Goal: Book appointment/travel/reservation

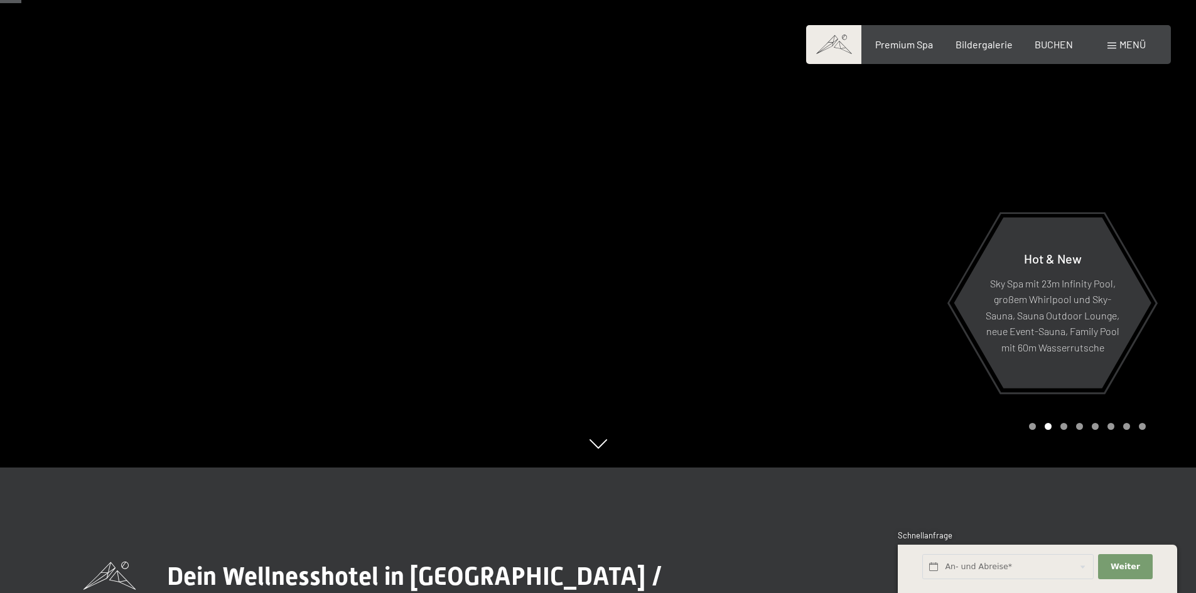
click at [1111, 43] on span at bounding box center [1111, 46] width 9 height 6
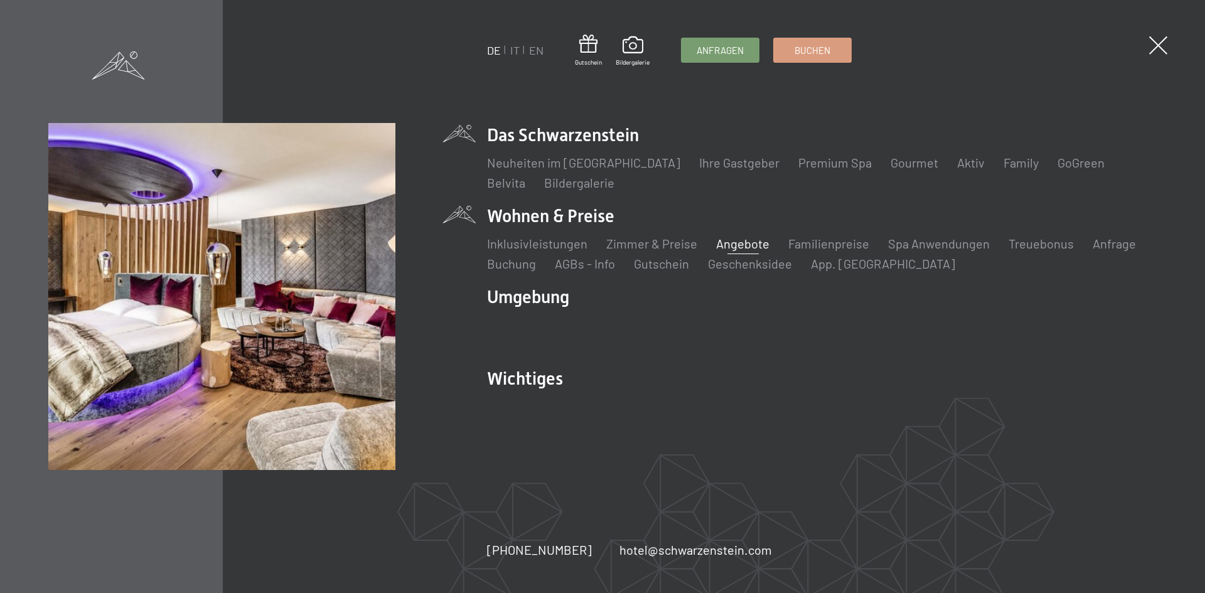
click at [750, 243] on link "Angebote" at bounding box center [742, 243] width 53 height 15
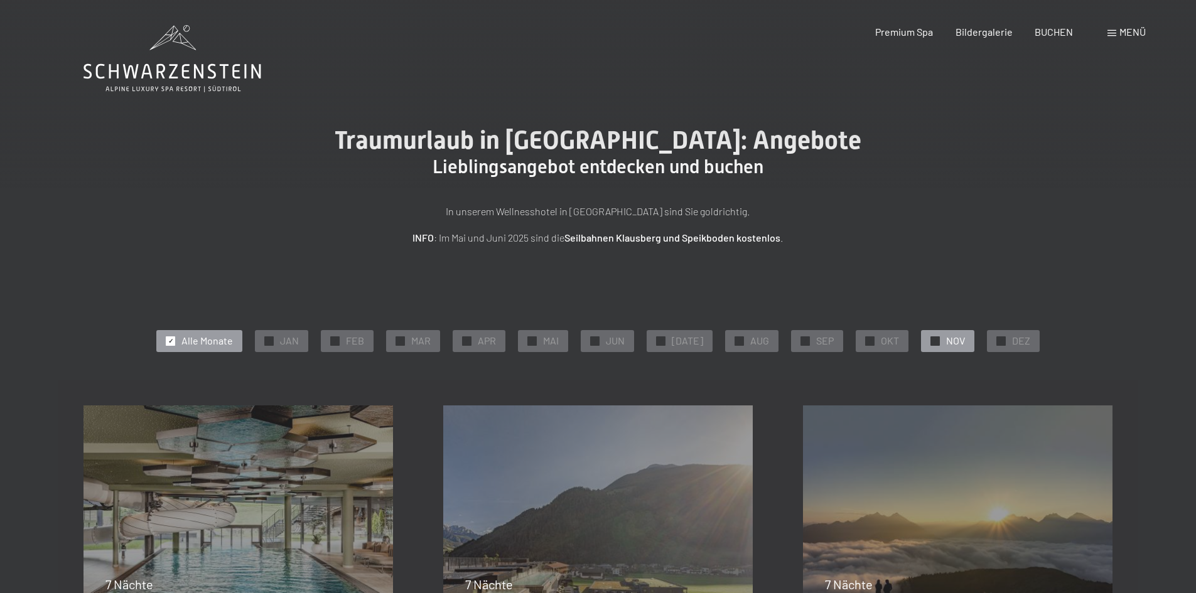
click at [933, 341] on span "✓" at bounding box center [935, 340] width 5 height 9
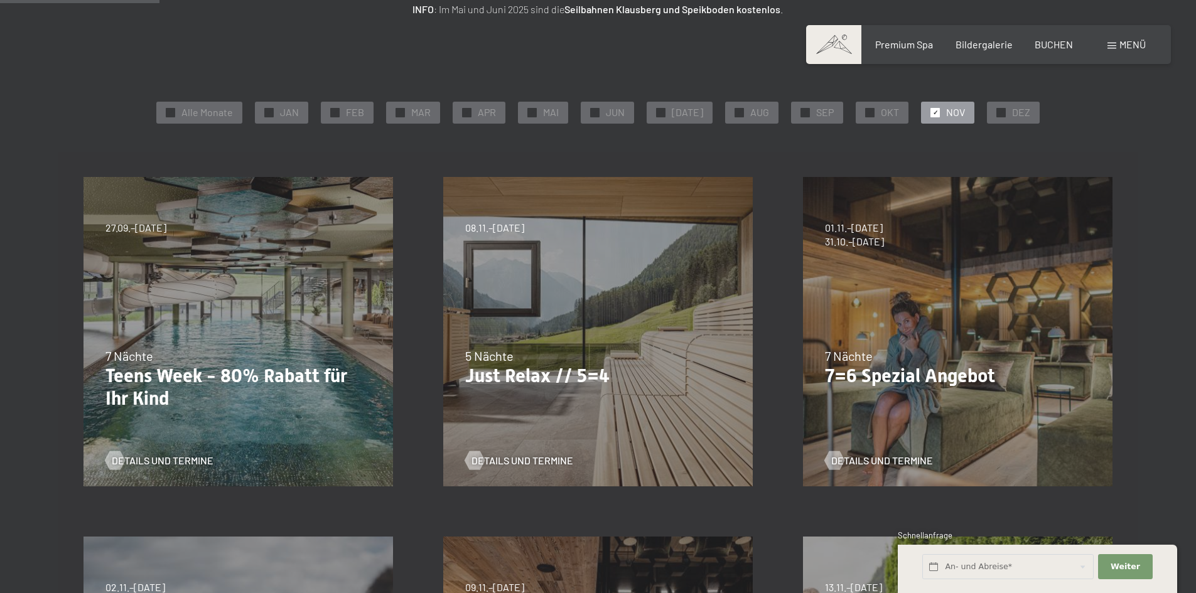
scroll to position [251, 0]
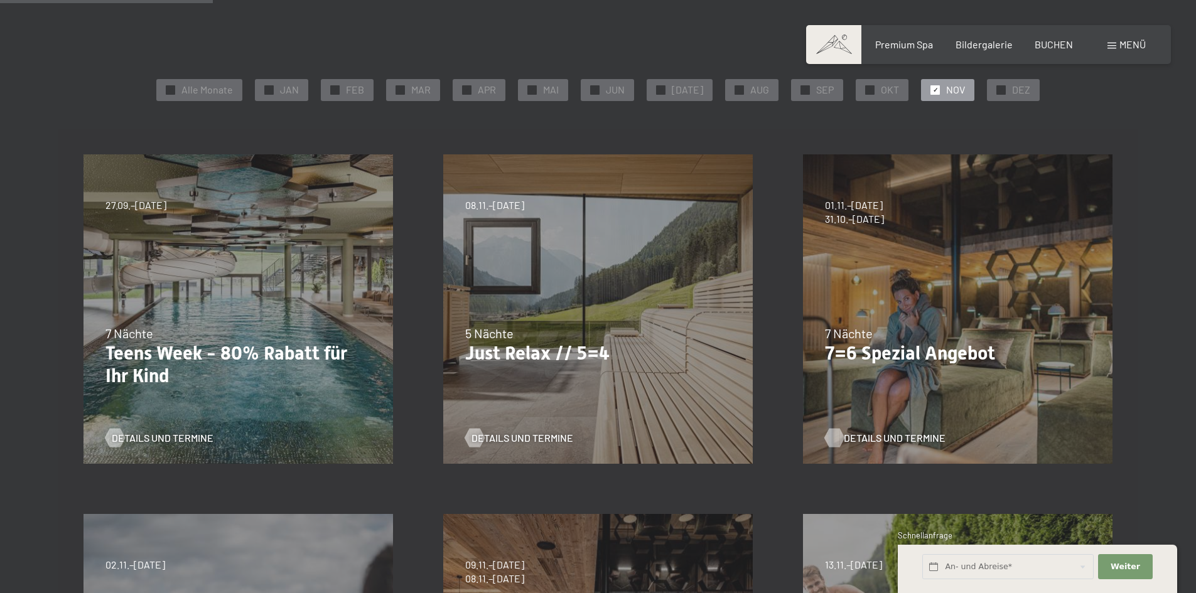
click at [911, 434] on span "Details und Termine" at bounding box center [894, 438] width 102 height 14
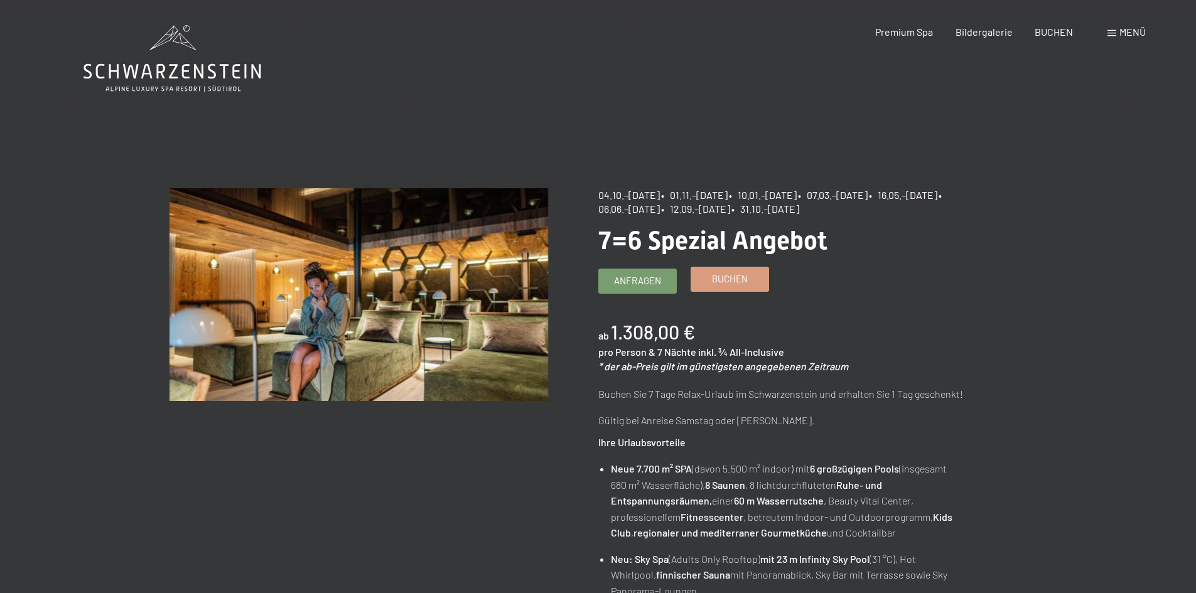
click at [729, 282] on span "Buchen" at bounding box center [730, 278] width 36 height 13
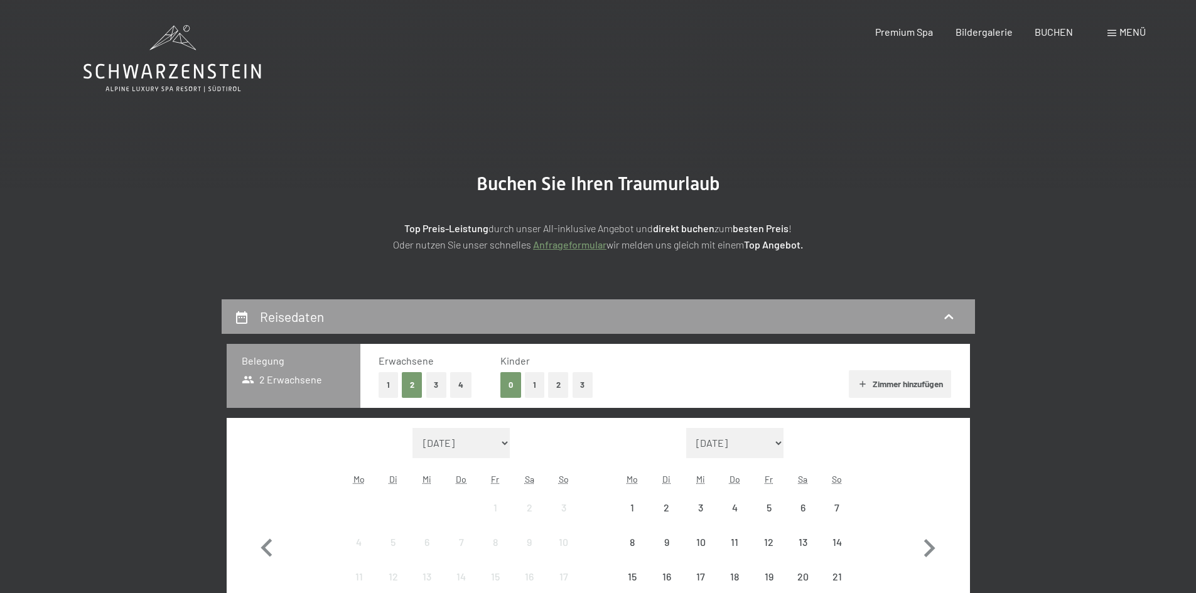
select select "2025-10-01"
select select "2025-11-01"
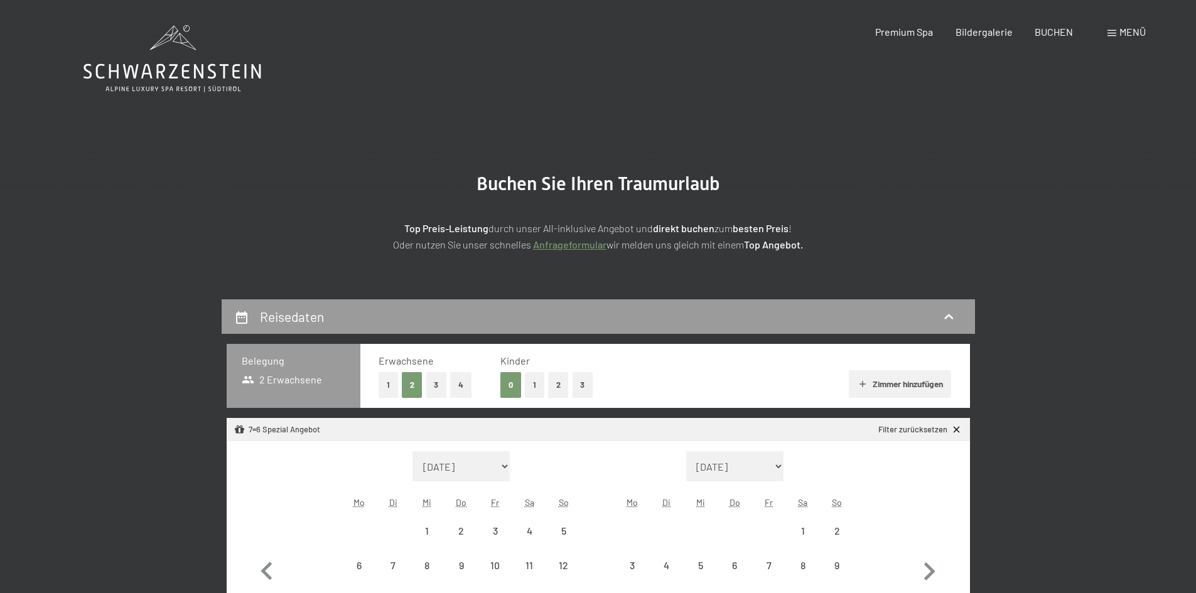
select select "2025-10-01"
select select "2025-11-01"
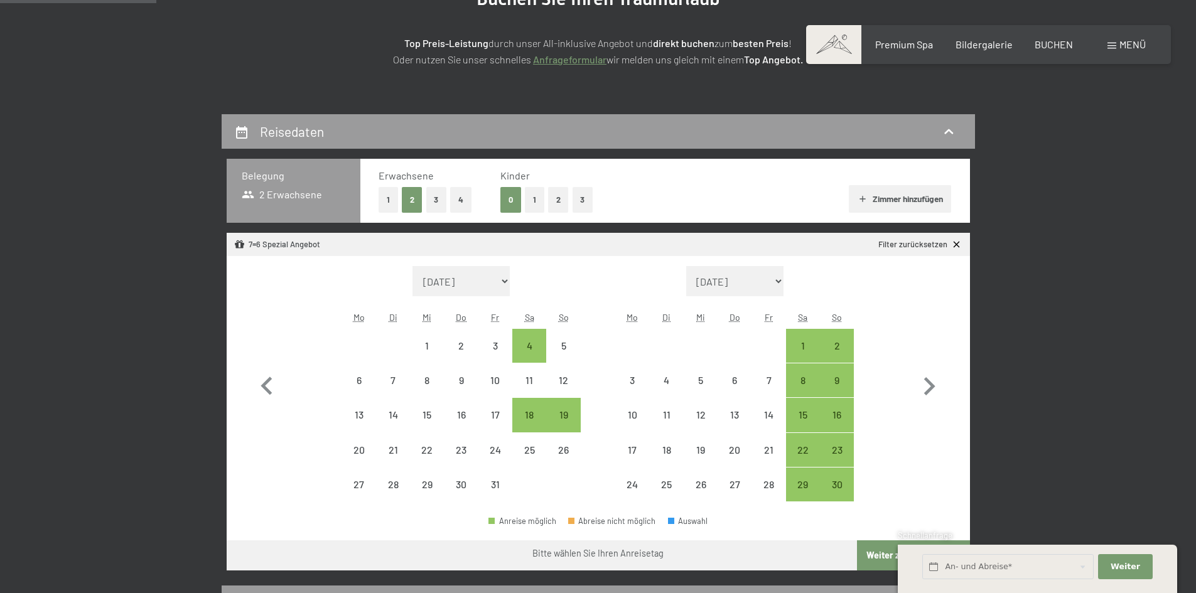
scroll to position [188, 0]
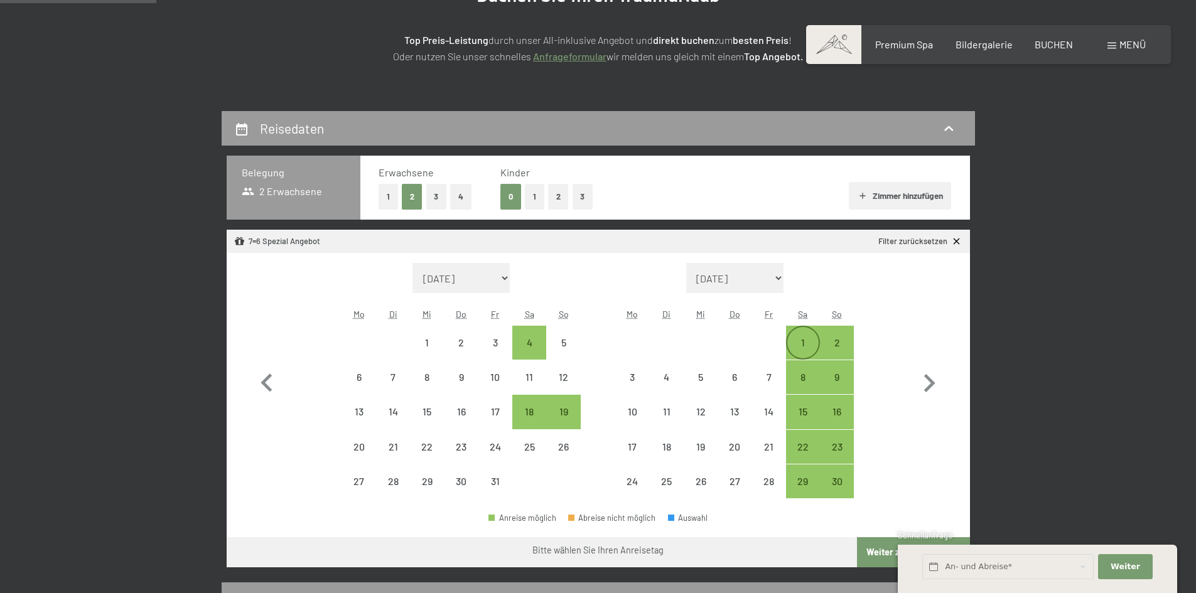
click at [800, 341] on div "1" at bounding box center [802, 353] width 31 height 31
select select "2025-10-01"
select select "2025-11-01"
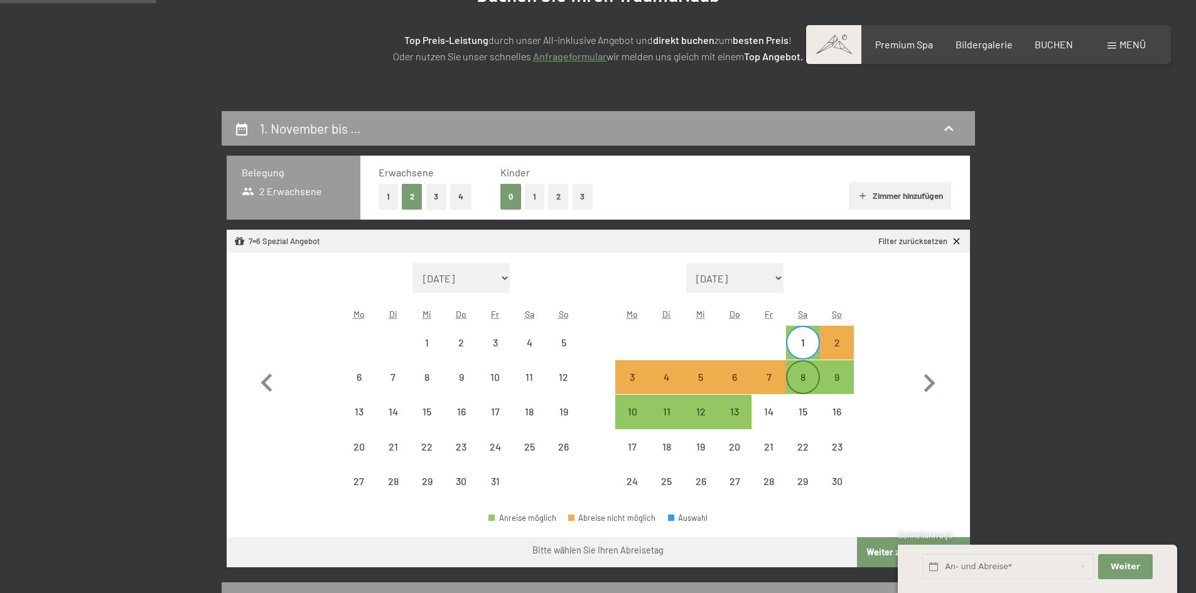
click at [802, 376] on div "8" at bounding box center [802, 387] width 31 height 31
select select "2025-10-01"
select select "2025-11-01"
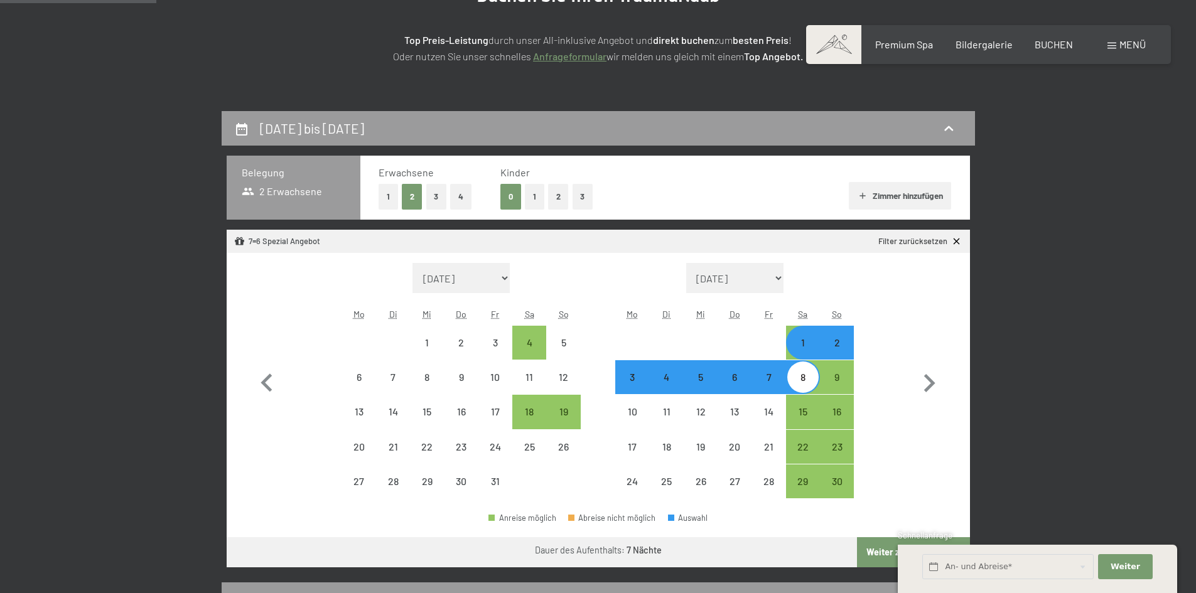
select select "2025-10-01"
select select "2025-11-01"
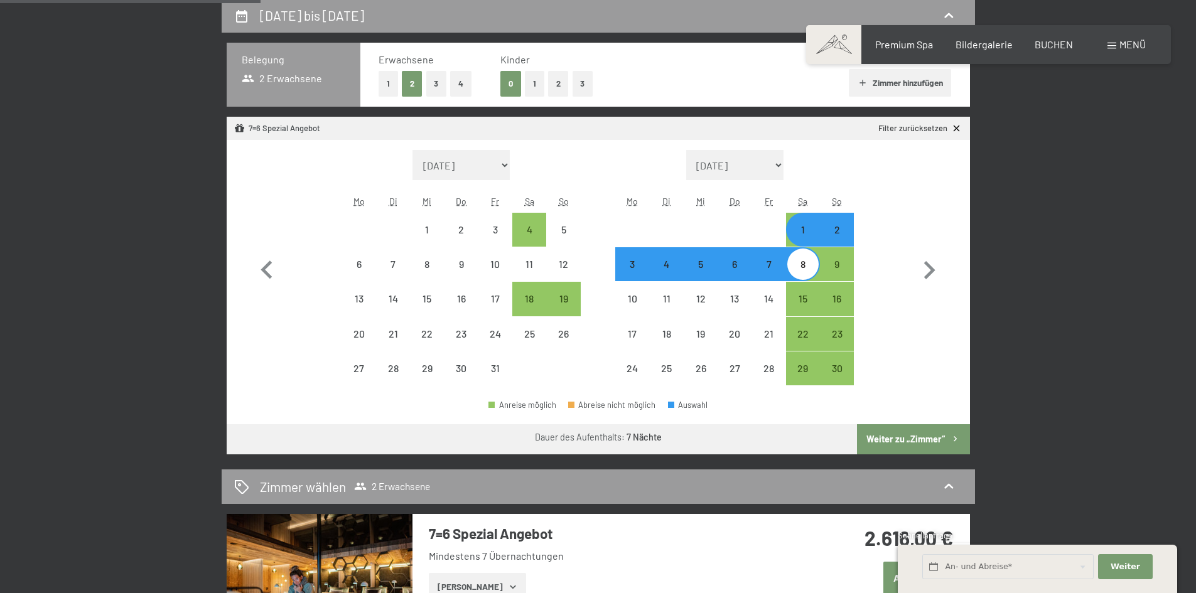
scroll to position [314, 0]
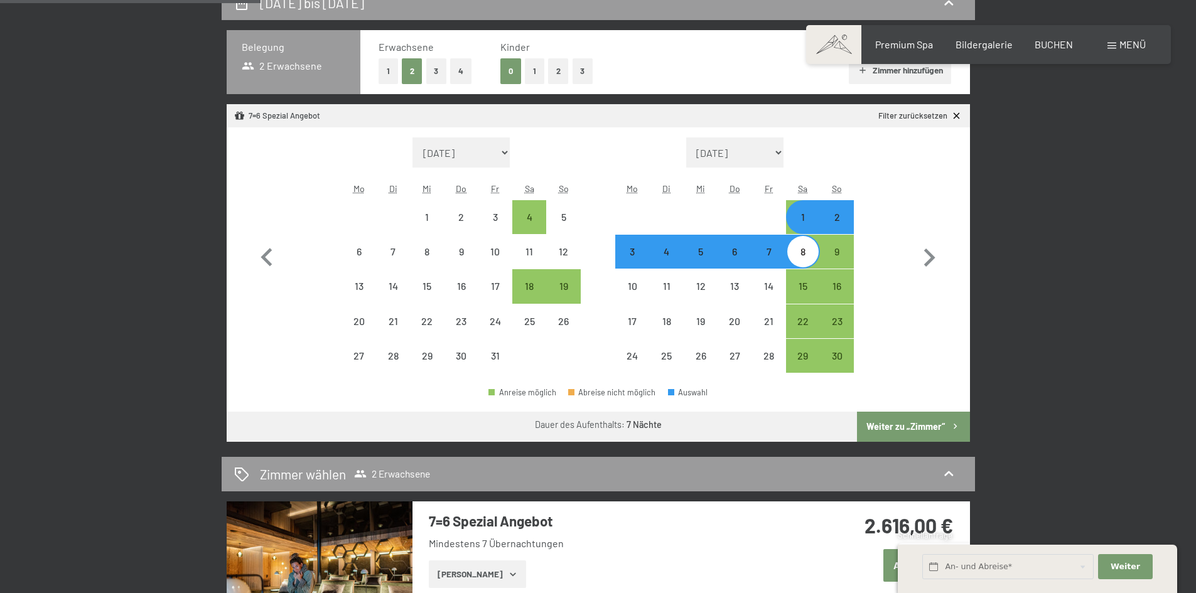
click at [913, 425] on button "Weiter zu „Zimmer“" at bounding box center [913, 427] width 112 height 30
select select "2025-10-01"
select select "2025-11-01"
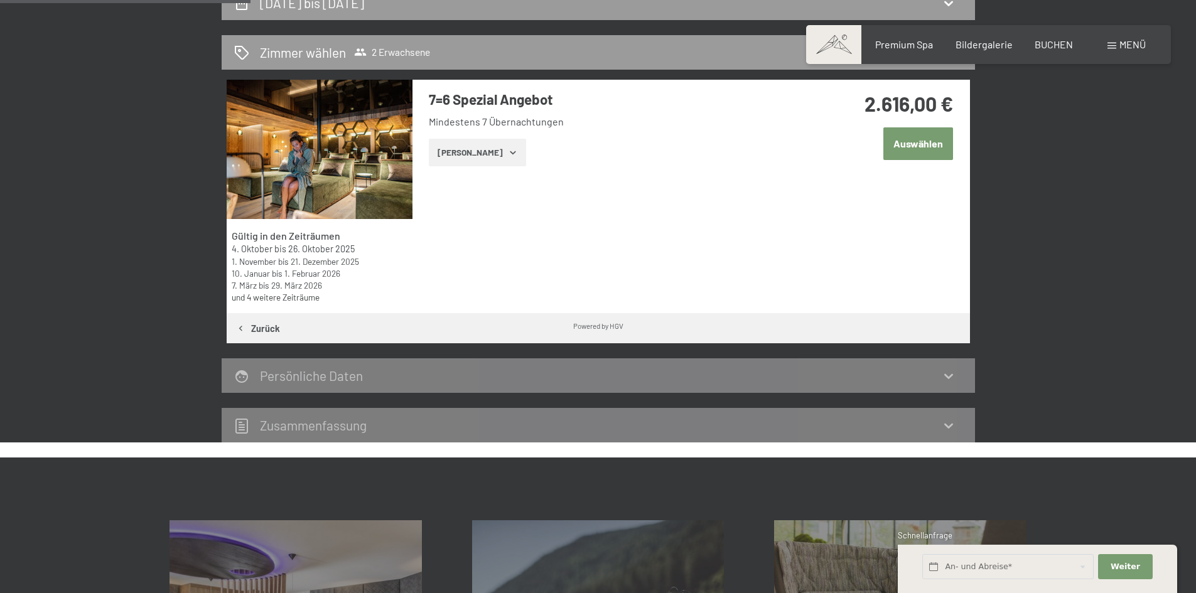
scroll to position [299, 0]
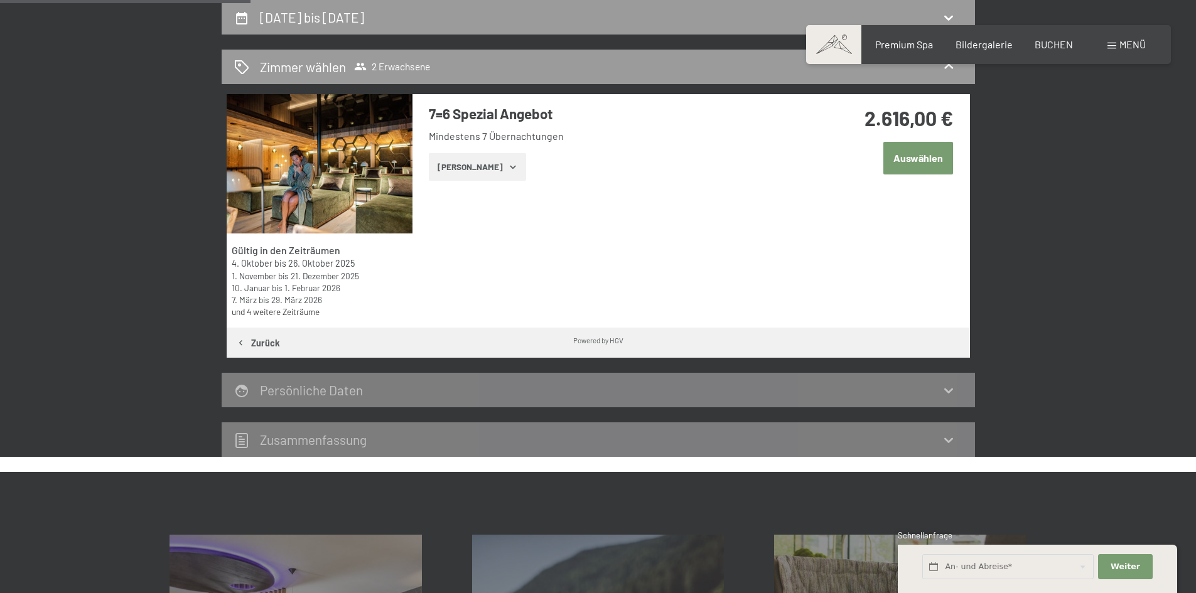
click at [510, 168] on icon "button" at bounding box center [513, 167] width 6 height 3
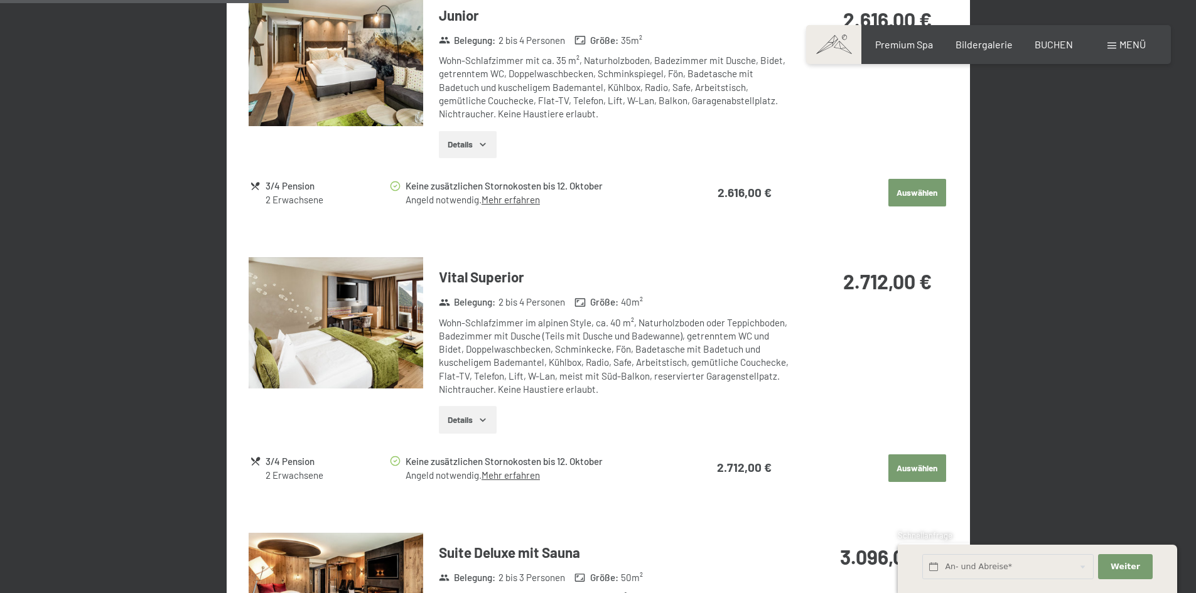
scroll to position [676, 0]
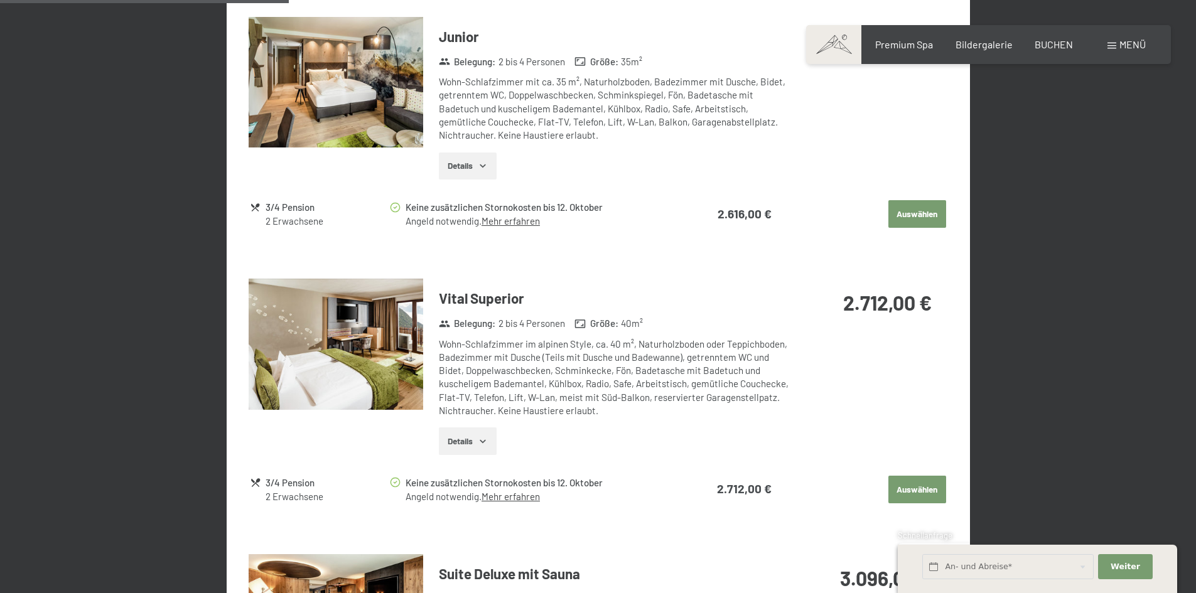
click at [921, 488] on button "Auswählen" at bounding box center [917, 490] width 58 height 28
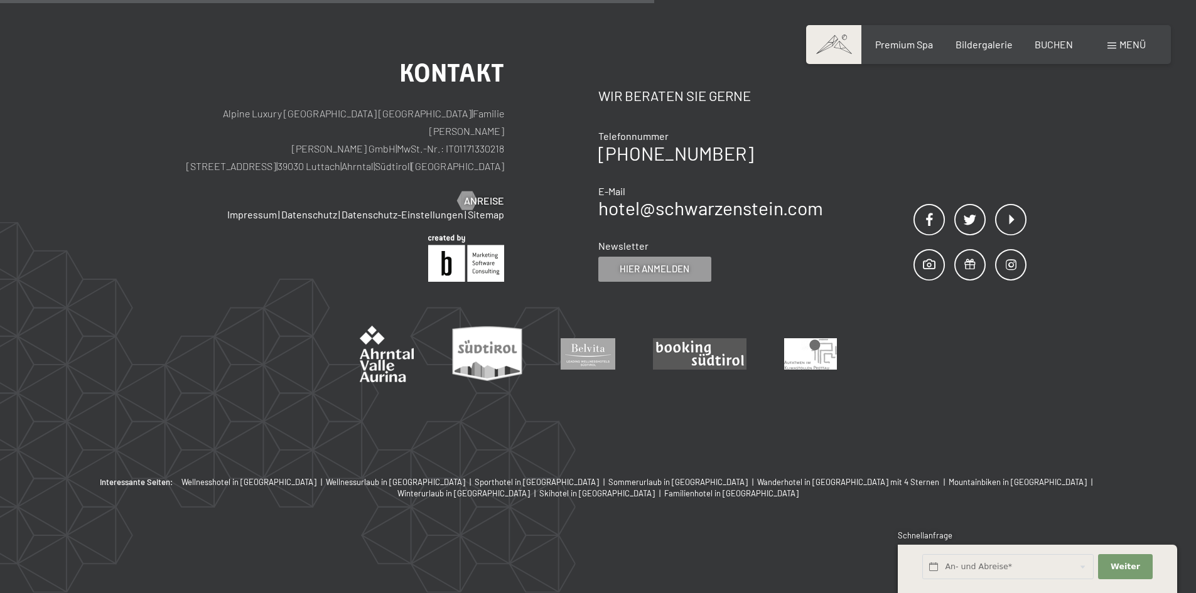
scroll to position [299, 0]
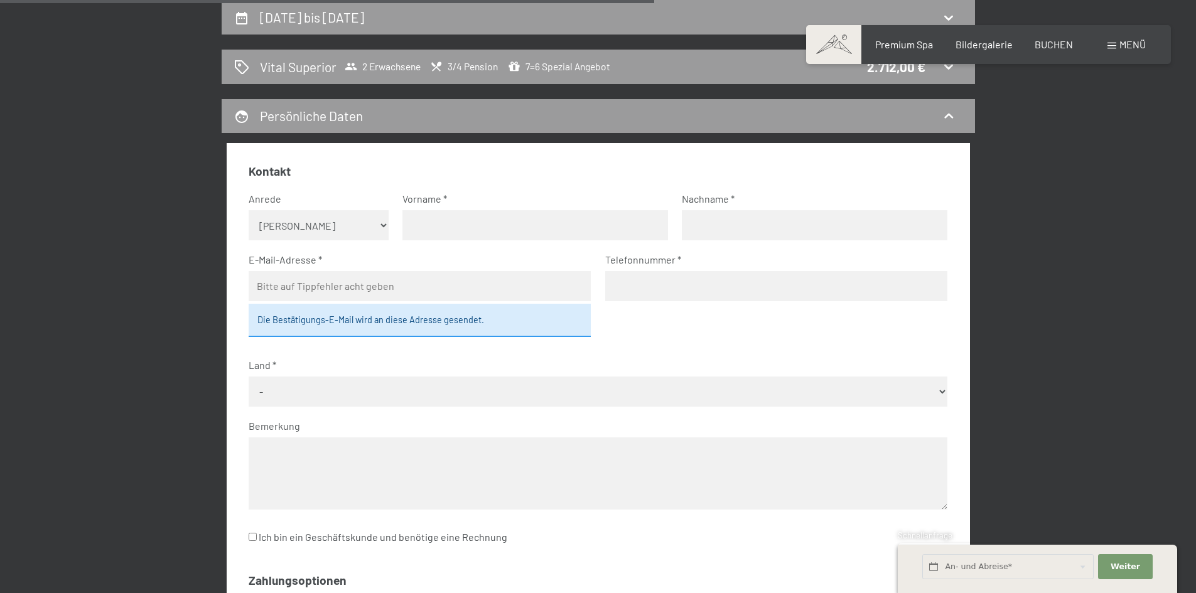
click at [383, 227] on select "Keine Angabe Frau Herr" at bounding box center [319, 225] width 140 height 30
select select "f"
click at [249, 210] on select "Keine Angabe Frau Herr" at bounding box center [319, 225] width 140 height 30
drag, startPoint x: 423, startPoint y: 227, endPoint x: 432, endPoint y: 244, distance: 19.9
click at [423, 227] on input "text" at bounding box center [534, 225] width 265 height 30
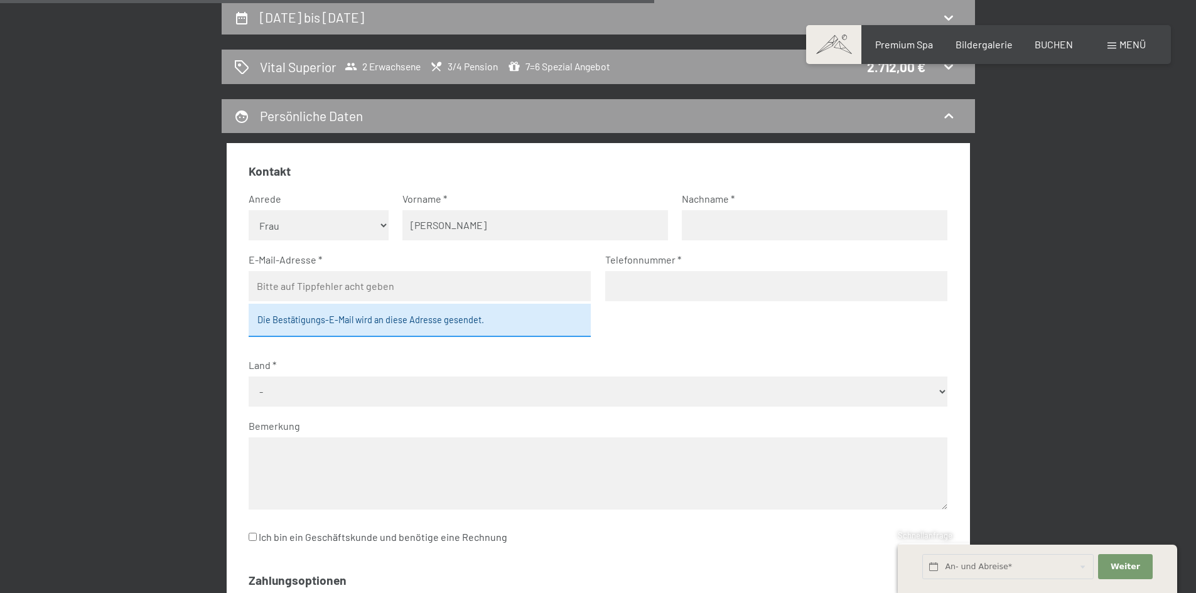
type input "Bernadette"
drag, startPoint x: 717, startPoint y: 218, endPoint x: 788, endPoint y: 240, distance: 74.1
click at [716, 218] on input "text" at bounding box center [814, 225] width 265 height 30
type input "Lechner"
click at [314, 286] on input "email" at bounding box center [420, 286] width 342 height 30
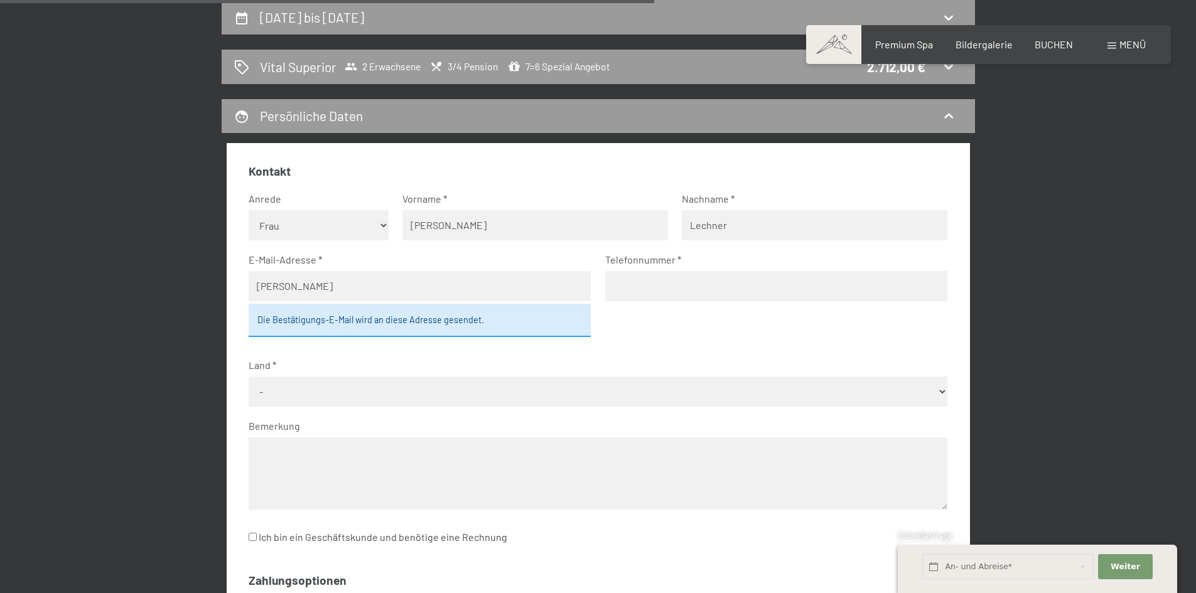
type input "bernadette.lechner@t-online.de"
click at [644, 288] on input "tel" at bounding box center [776, 286] width 342 height 30
type input "0049 8231 88695"
click at [286, 388] on select "- Deutschland Österreich Schweiz Italien Niederlande Belgien Vereinigtes Königr…" at bounding box center [598, 392] width 698 height 30
select select "DEU"
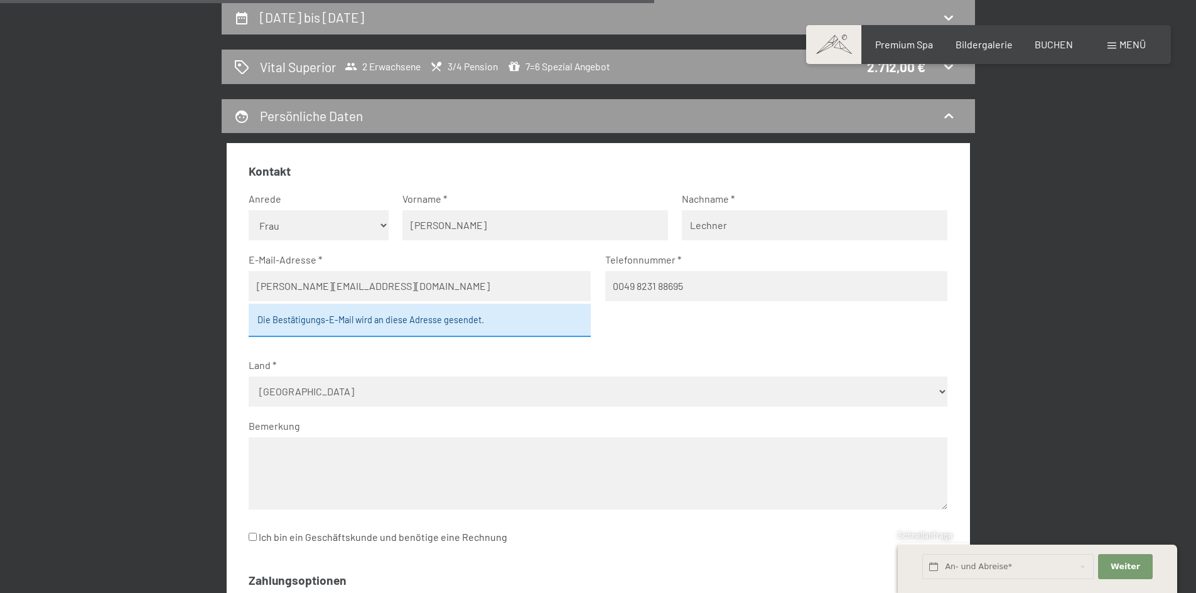
click at [249, 377] on select "- Deutschland Österreich Schweiz Italien Niederlande Belgien Vereinigtes Königr…" at bounding box center [598, 392] width 698 height 30
drag, startPoint x: 260, startPoint y: 446, endPoint x: 329, endPoint y: 492, distance: 82.8
click at [260, 446] on textarea at bounding box center [598, 473] width 698 height 72
click at [463, 469] on textarea "Liebes Schwarzenstein Team, mein Sohn und ich würden uns freuen, wenn wir einen…" at bounding box center [598, 473] width 698 height 72
drag, startPoint x: 563, startPoint y: 468, endPoint x: 597, endPoint y: 499, distance: 46.6
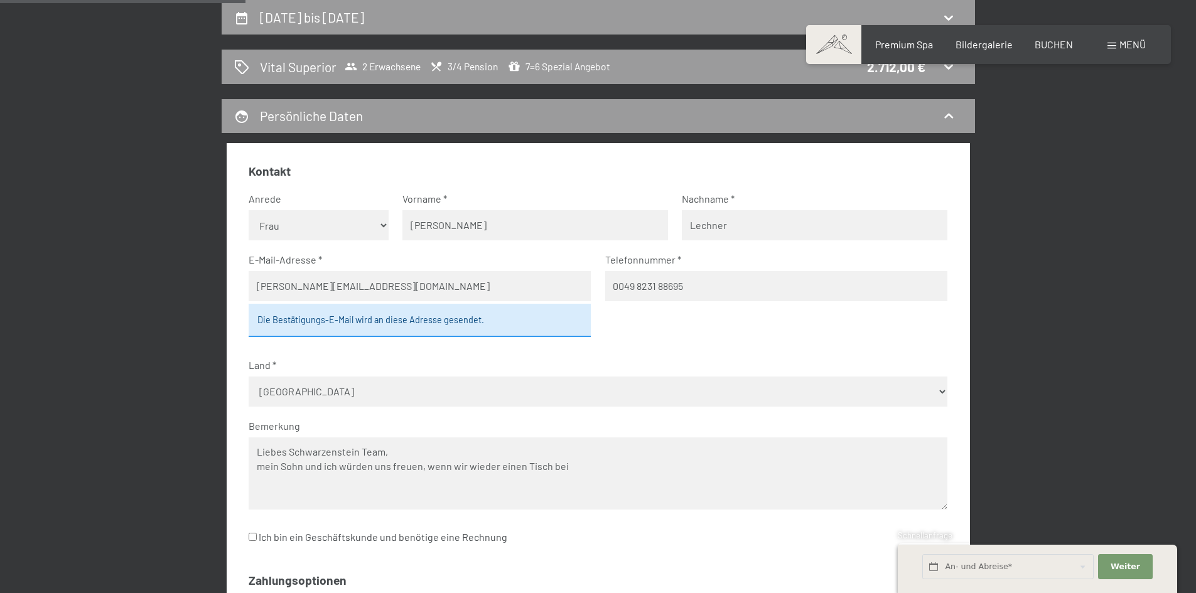
click at [563, 468] on textarea "Liebes Schwarzenstein Team, mein Sohn und ich würden uns freuen, wenn wir wiede…" at bounding box center [598, 473] width 698 height 72
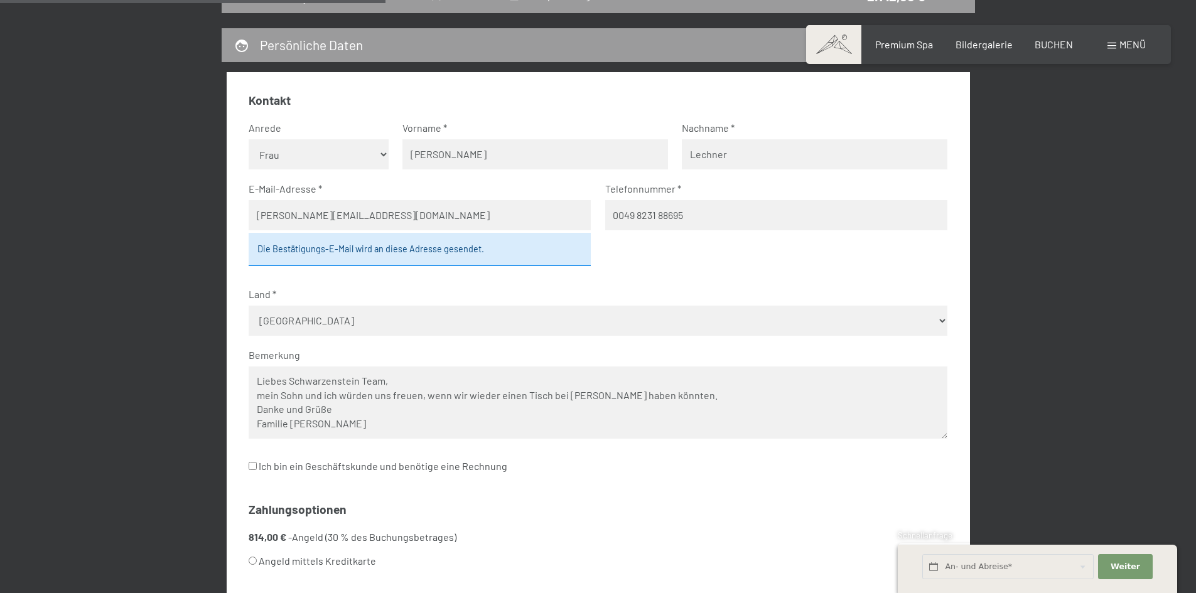
scroll to position [488, 0]
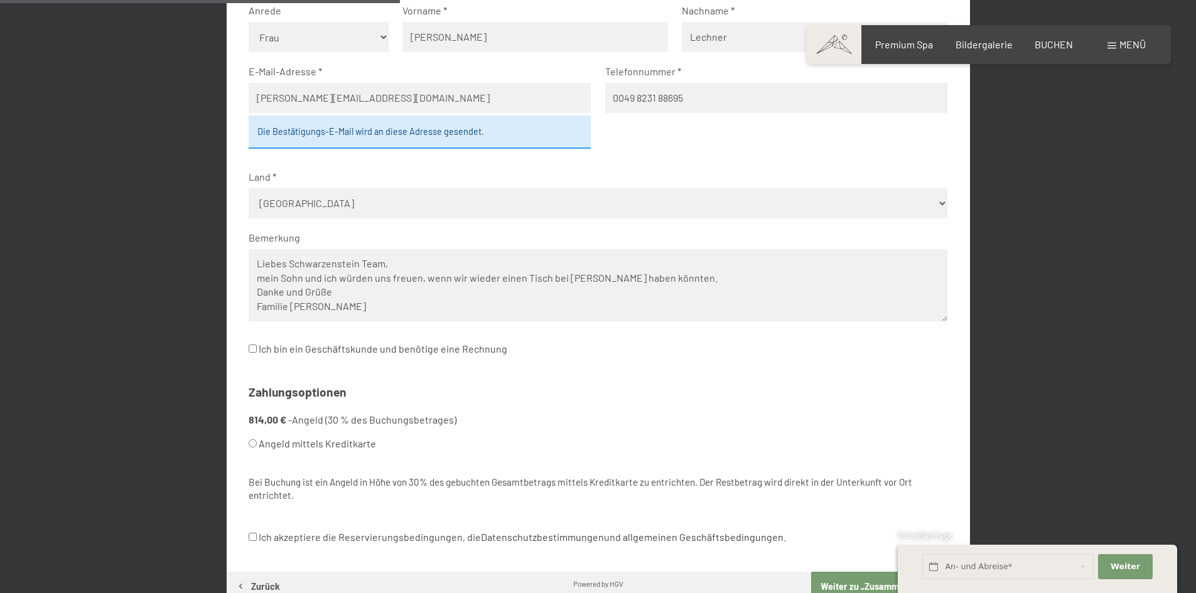
type textarea "Liebes Schwarzenstein Team, mein Sohn und ich würden uns freuen, wenn wir wiede…"
click at [251, 444] on input "Angeld mittels Kreditkarte" at bounding box center [253, 443] width 8 height 8
radio input "true"
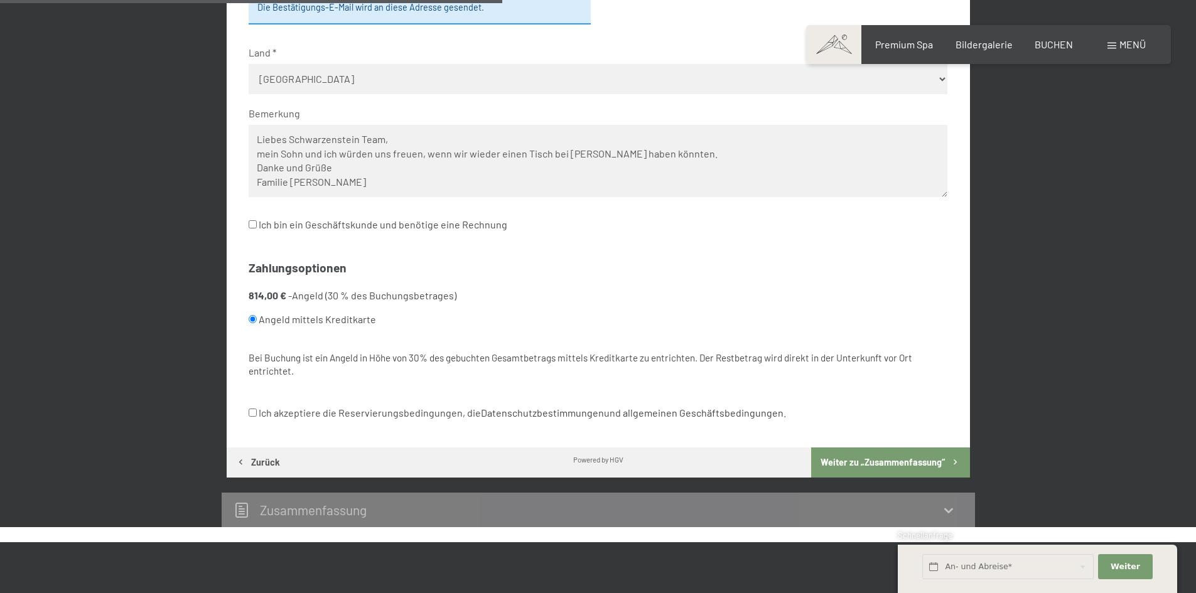
scroll to position [613, 0]
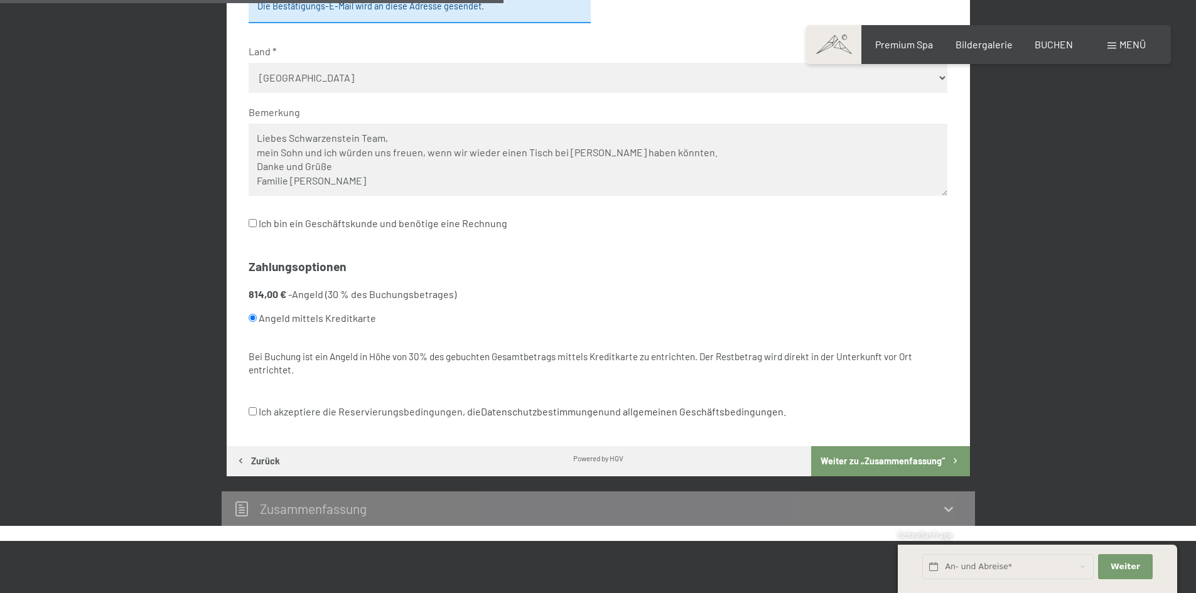
click at [252, 412] on input "Ich akzeptiere die Reservierungsbedingungen, die Datenschutzbestimmungen und al…" at bounding box center [253, 411] width 8 height 8
checkbox input "true"
click at [869, 462] on button "Weiter zu „Zusammen­fassung“" at bounding box center [890, 461] width 158 height 30
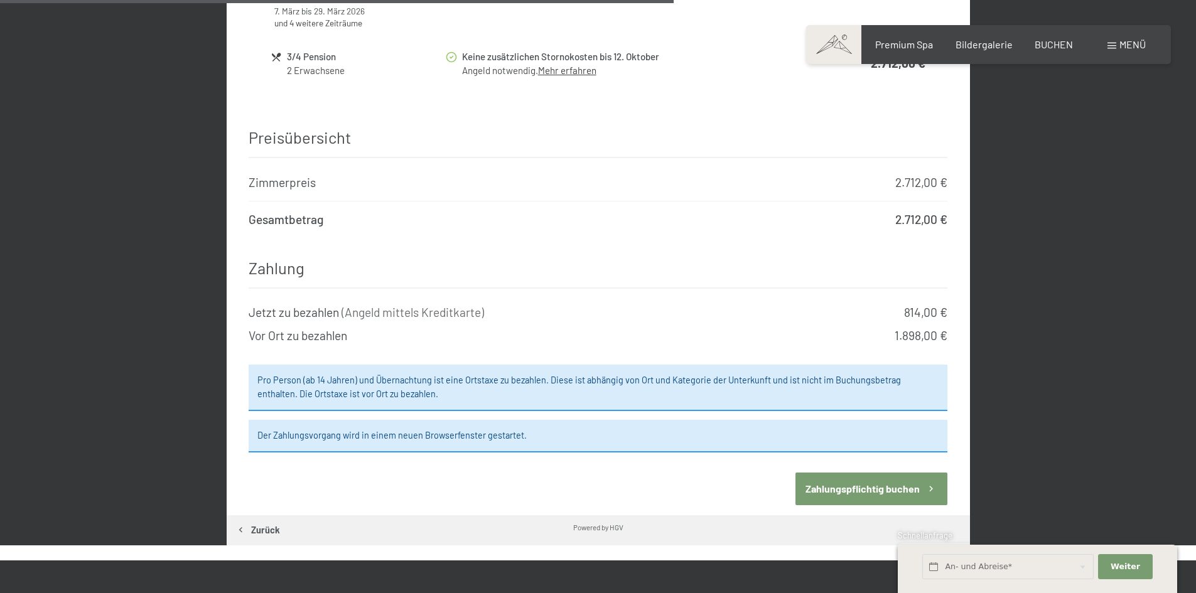
scroll to position [1241, 0]
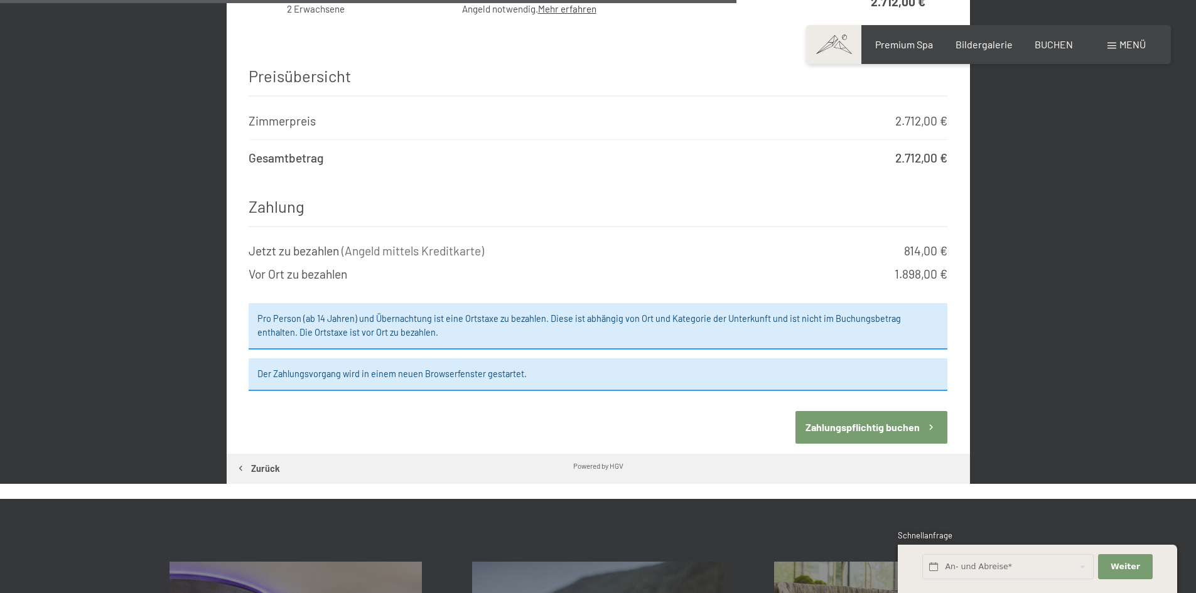
click at [865, 411] on button "Zahlungspflichtig buchen" at bounding box center [871, 427] width 152 height 32
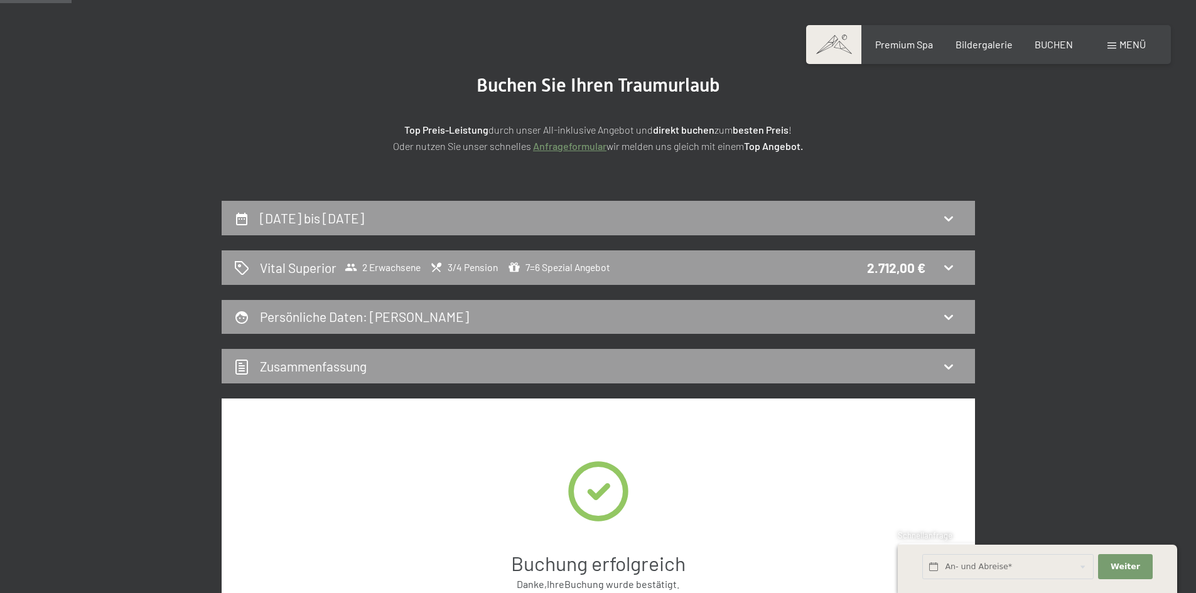
scroll to position [0, 0]
